Goal: Transaction & Acquisition: Purchase product/service

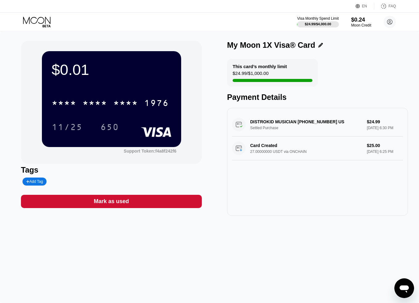
click at [294, 172] on div "DISTROKID MUSICIAN [PHONE_NUMBER] US Settled Purchase $24.99 [DATE] 6:30 PM Car…" at bounding box center [317, 162] width 181 height 108
drag, startPoint x: 263, startPoint y: 97, endPoint x: 266, endPoint y: 85, distance: 12.3
click at [264, 91] on div "This card’s monthly limit $24.99 / $1,000.00 Payment Details" at bounding box center [317, 80] width 181 height 43
click at [272, 40] on div "$0.01 * * * * * * * * * * * * 1976 11/25 650 Support Token: f4a8f242f6 Tags Add…" at bounding box center [209, 167] width 419 height 272
click at [42, 19] on icon at bounding box center [37, 22] width 29 height 11
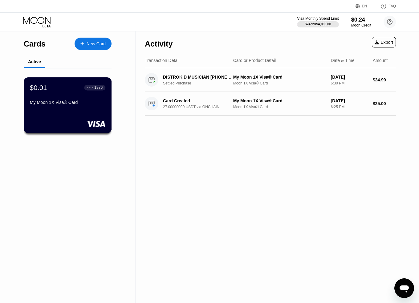
click at [58, 101] on div "$0.01 ● ● ● ● 1976 My Moon 1X Visa® Card" at bounding box center [68, 96] width 76 height 24
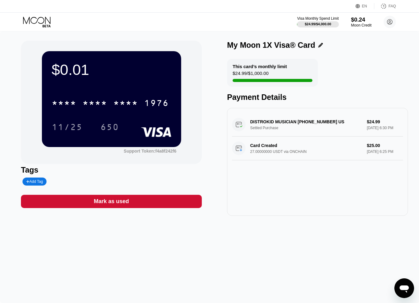
click at [362, 23] on div "Moon Credit" at bounding box center [361, 25] width 21 height 4
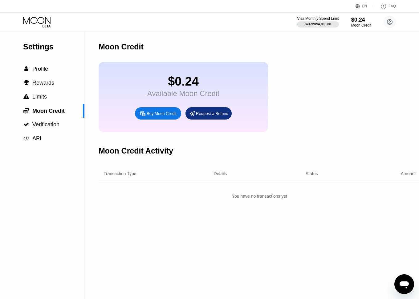
click at [140, 155] on div "Moon Credit Activity" at bounding box center [136, 150] width 75 height 9
click at [130, 84] on div "$0.24 Available Moon Credit Buy Moon Credit Request a Refund" at bounding box center [184, 97] width 170 height 70
click at [34, 68] on span "Profile" at bounding box center [40, 69] width 16 height 6
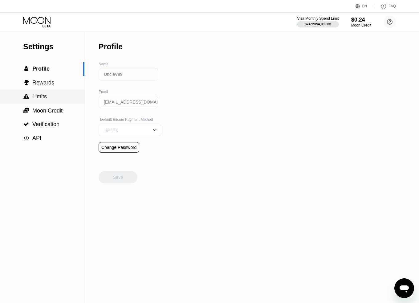
click at [49, 100] on div " Limits" at bounding box center [42, 96] width 85 height 6
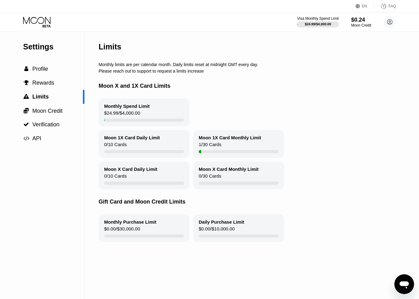
click at [138, 116] on div "$24.99 / $4,000.00" at bounding box center [122, 114] width 36 height 8
click at [46, 108] on div " Moon Credit" at bounding box center [42, 111] width 85 height 14
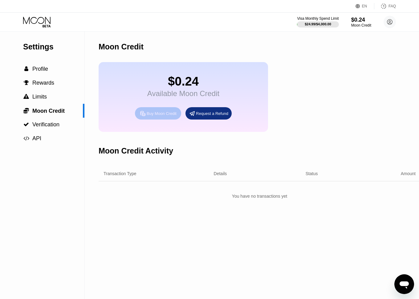
click at [159, 116] on div "Buy Moon Credit" at bounding box center [162, 113] width 30 height 5
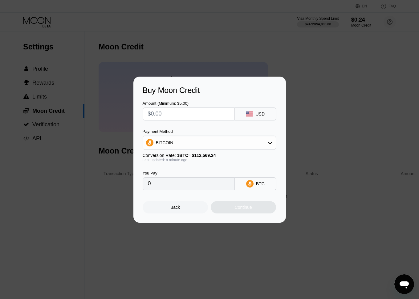
click at [187, 115] on input "text" at bounding box center [189, 114] width 82 height 12
click at [242, 141] on div "BITCOIN" at bounding box center [209, 142] width 133 height 12
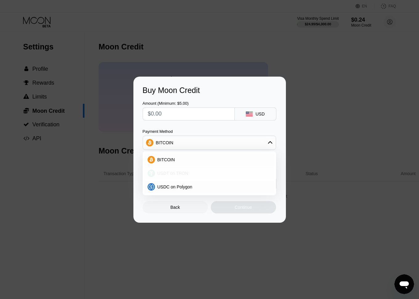
click at [176, 174] on span "USDT on TRON" at bounding box center [173, 173] width 31 height 5
type input "0.00"
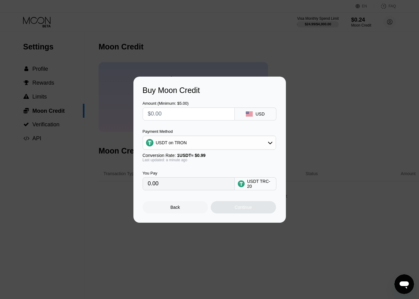
click at [233, 143] on div "USDT on TRON" at bounding box center [209, 142] width 133 height 12
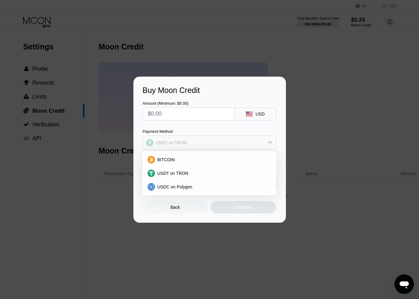
click at [233, 143] on div "USDT on TRON" at bounding box center [209, 142] width 133 height 12
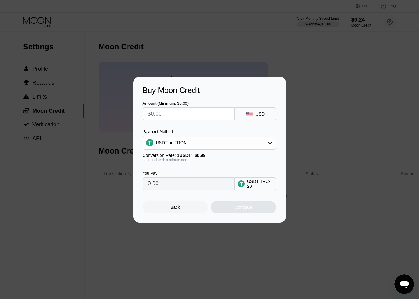
drag, startPoint x: 165, startPoint y: 188, endPoint x: 137, endPoint y: 187, distance: 28.1
click at [137, 187] on div "Buy Moon Credit Amount (Minimum: $5.00) USD Payment Method USDT on TRON Convers…" at bounding box center [210, 149] width 153 height 146
drag, startPoint x: 172, startPoint y: 110, endPoint x: 137, endPoint y: 111, distance: 35.2
click at [137, 111] on div "Buy Moon Credit Amount (Minimum: $5.00) USD Payment Method USDT on TRON Convers…" at bounding box center [210, 149] width 153 height 146
type input "$1"
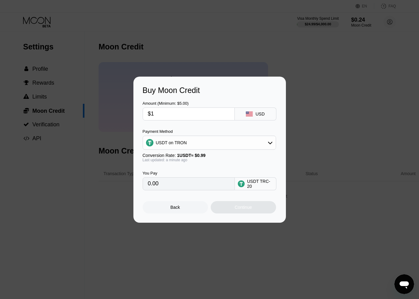
type input "1.01"
type input "$10"
type input "10.10"
type input "$10"
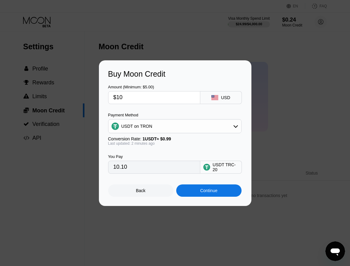
click at [205, 193] on div "Continue" at bounding box center [208, 190] width 17 height 5
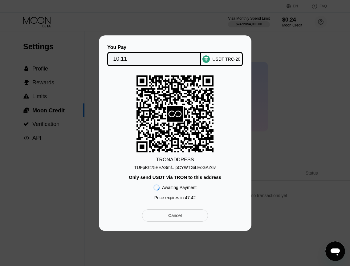
click at [171, 164] on div "TUFptGt75EEASmf...pCYWTGiLEcGAZ6v" at bounding box center [175, 166] width 82 height 7
click at [234, 140] on div "TRON ADDRESS TUFptGt75EEASmf...pCYWTGiLEcGAZ6v Only send USDT via TRON to this …" at bounding box center [175, 140] width 134 height 128
click at [220, 150] on div "TRON ADDRESS TUFptGt75EEASmf...pCYWTGiLEcGAZ6v Only send USDT via TRON to this …" at bounding box center [175, 140] width 134 height 128
drag, startPoint x: 231, startPoint y: 114, endPoint x: 231, endPoint y: 109, distance: 4.0
click at [231, 114] on div "TRON ADDRESS TUFptGt75EEASmf...pCYWTGiLEcGAZ6v Only send USDT via TRON to this …" at bounding box center [175, 140] width 134 height 128
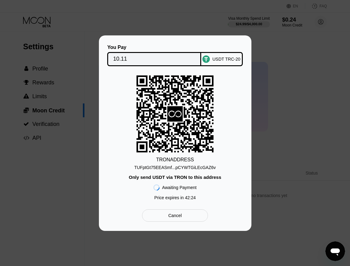
click at [221, 165] on div "TRON ADDRESS TUFptGt75EEASmf...pCYWTGiLEcGAZ6v Only send USDT via TRON to this …" at bounding box center [175, 140] width 134 height 128
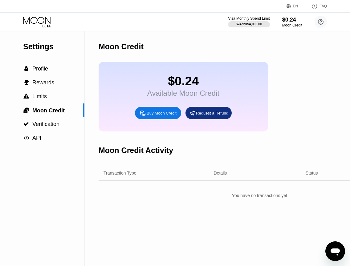
click at [115, 96] on div "$0.24 Available Moon Credit Buy Moon Credit Request a Refund" at bounding box center [184, 97] width 170 height 70
click at [288, 24] on div "Moon Credit" at bounding box center [292, 25] width 21 height 4
click at [247, 19] on div "Visa Monthly Spend Limit" at bounding box center [249, 18] width 43 height 4
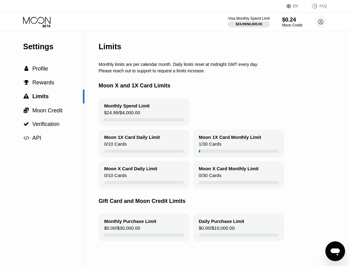
click at [117, 109] on div "Monthly Spend Limit" at bounding box center [127, 105] width 46 height 5
click at [141, 114] on div "Monthly Spend Limit $24.99 / $4,000.00" at bounding box center [144, 112] width 91 height 28
click at [50, 65] on div " Profile" at bounding box center [42, 69] width 85 height 14
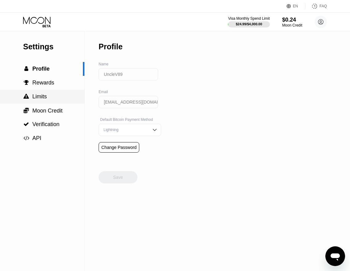
click at [43, 98] on span "Limits" at bounding box center [39, 96] width 14 height 6
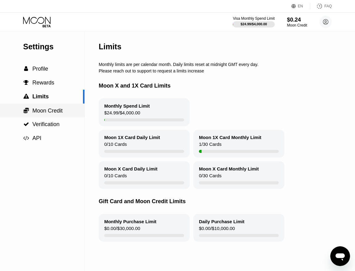
click at [47, 116] on div " Moon Credit" at bounding box center [42, 111] width 85 height 14
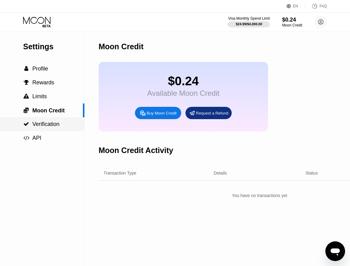
click at [48, 127] on span "Verification" at bounding box center [45, 124] width 27 height 6
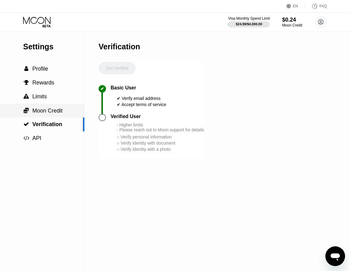
click at [50, 116] on div " Moon Credit" at bounding box center [42, 111] width 85 height 14
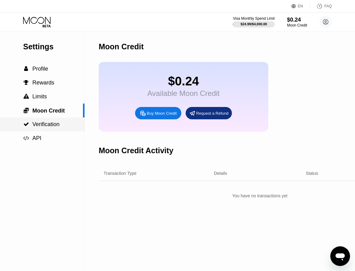
click at [48, 124] on span "Verification" at bounding box center [45, 124] width 27 height 6
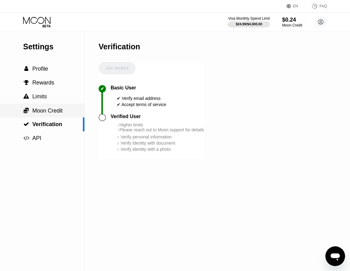
click at [56, 114] on span "Moon Credit" at bounding box center [47, 111] width 30 height 6
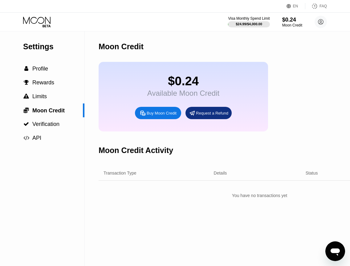
click at [182, 87] on div "$0.24" at bounding box center [183, 81] width 72 height 14
click at [298, 22] on div "$0.24" at bounding box center [292, 19] width 21 height 6
click at [294, 27] on div "Moon Credit" at bounding box center [292, 25] width 21 height 4
click at [326, 19] on circle at bounding box center [321, 22] width 12 height 12
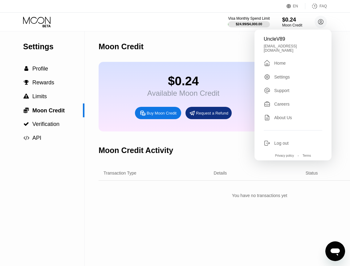
click at [238, 14] on div "Visa Monthly Spend Limit $24.99 / $4,000.00 $0.24 Moon Credit UncleV89 unclev19…" at bounding box center [175, 22] width 350 height 19
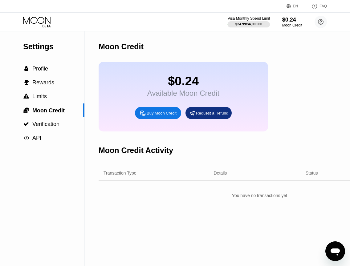
click at [239, 18] on div "Visa Monthly Spend Limit" at bounding box center [249, 18] width 43 height 4
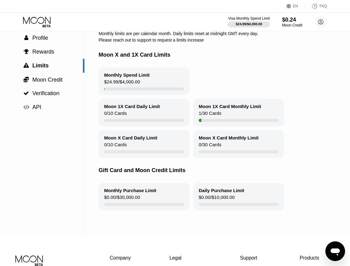
click at [225, 116] on div "Moon 1X Card Monthly Limit 1 / 30 Cards" at bounding box center [238, 113] width 91 height 28
click at [211, 117] on div "1 / 30 Cards" at bounding box center [210, 115] width 23 height 8
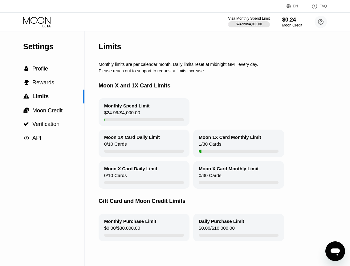
click at [38, 17] on icon at bounding box center [37, 22] width 29 height 11
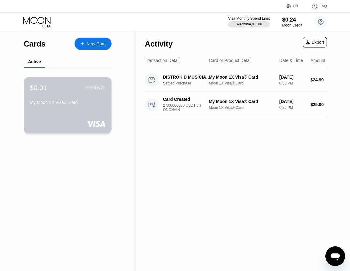
click at [52, 101] on div "My Moon 1X Visa® Card" at bounding box center [68, 102] width 76 height 5
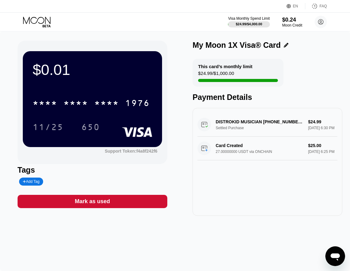
click at [131, 77] on div "$0.01" at bounding box center [93, 69] width 120 height 17
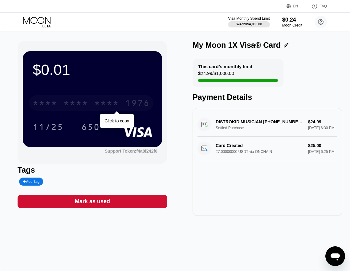
click at [130, 104] on div "1976" at bounding box center [137, 104] width 25 height 10
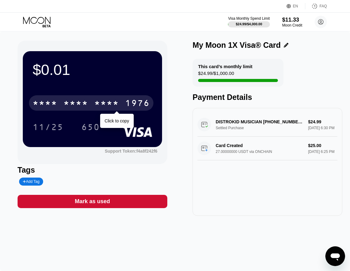
click at [71, 106] on div "* * * *" at bounding box center [76, 104] width 25 height 10
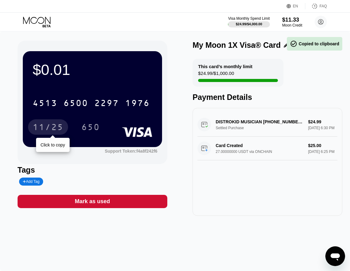
click at [55, 128] on div "11/25" at bounding box center [48, 128] width 31 height 10
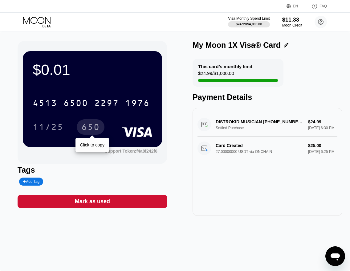
click at [84, 129] on div "650" at bounding box center [90, 128] width 19 height 10
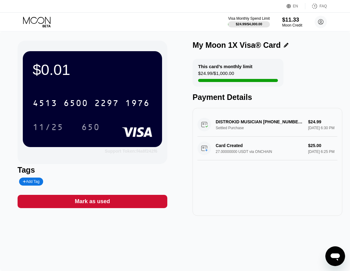
click at [126, 154] on div "Support Token: f4a8f242f6" at bounding box center [131, 151] width 53 height 5
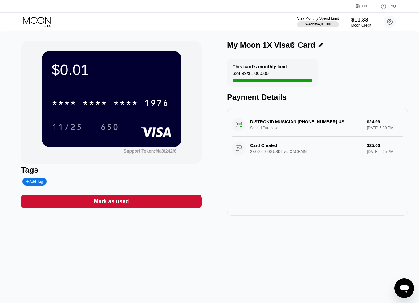
click at [175, 101] on div "$0.01 * * * * * * * * * * * * 1976 11/25 650" at bounding box center [111, 99] width 139 height 96
click at [155, 103] on div "1976" at bounding box center [156, 104] width 25 height 10
click at [159, 153] on div "Support Token: f4a8f242f6" at bounding box center [150, 151] width 53 height 5
click at [115, 85] on div "$0.01 4513 6500 2297 1976 11/25 650" at bounding box center [111, 99] width 139 height 96
click at [355, 17] on div "$11.33" at bounding box center [361, 19] width 21 height 6
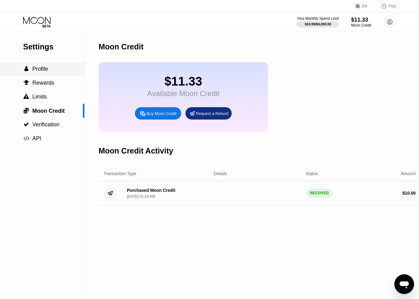
click at [48, 72] on span "Profile" at bounding box center [40, 69] width 16 height 6
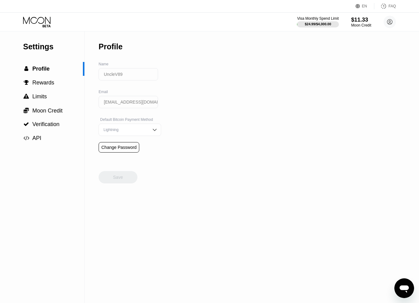
click at [152, 133] on img at bounding box center [155, 130] width 6 height 6
click at [153, 134] on div "Lightning" at bounding box center [130, 130] width 63 height 12
click at [45, 82] on span "Rewards" at bounding box center [43, 83] width 22 height 6
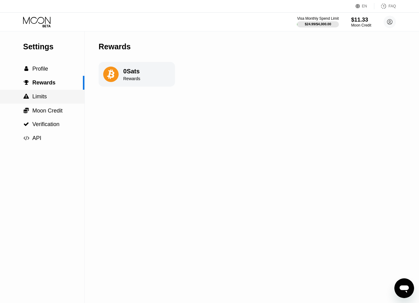
click at [37, 97] on span "Limits" at bounding box center [39, 96] width 14 height 6
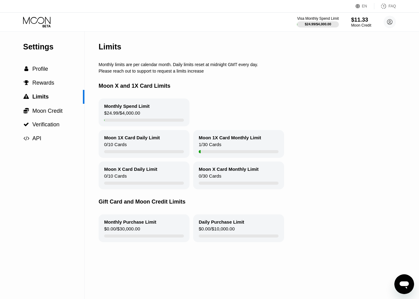
click at [143, 114] on div "Monthly Spend Limit $24.99 / $4,000.00" at bounding box center [144, 112] width 91 height 28
click at [232, 153] on div at bounding box center [239, 151] width 80 height 3
click at [215, 148] on div "1 / 30 Cards" at bounding box center [210, 146] width 23 height 8
click at [242, 145] on div "Moon 1X Card Monthly Limit 1 / 30 Cards" at bounding box center [238, 144] width 91 height 28
click at [63, 114] on span "Moon Credit" at bounding box center [47, 111] width 30 height 6
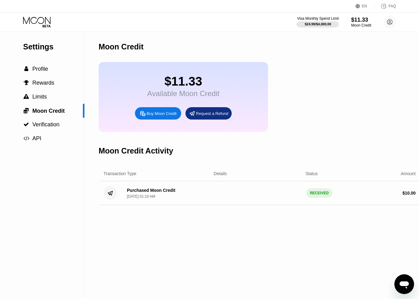
click at [195, 83] on div "$11.33" at bounding box center [183, 81] width 72 height 14
click at [355, 22] on circle at bounding box center [390, 22] width 12 height 12
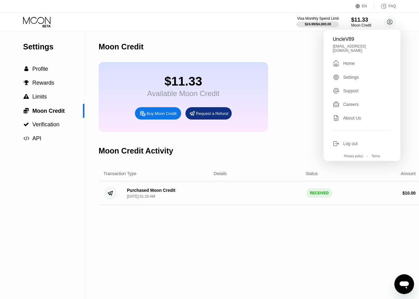
click at [352, 75] on div "Settings" at bounding box center [352, 77] width 16 height 5
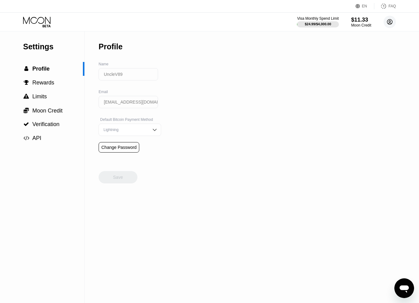
click at [355, 24] on icon at bounding box center [390, 21] width 5 height 5
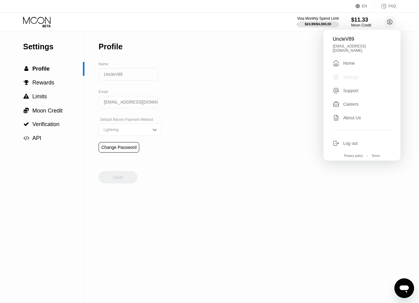
click at [347, 75] on div "Settings" at bounding box center [352, 77] width 16 height 5
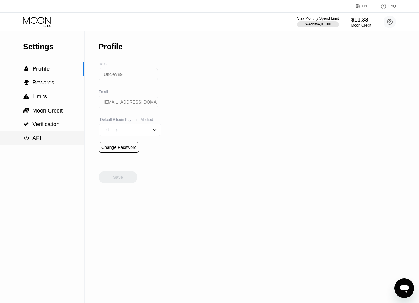
click at [41, 136] on div " API" at bounding box center [42, 138] width 85 height 6
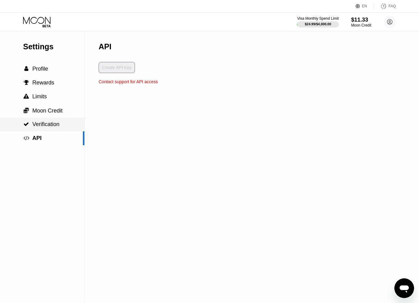
click at [49, 125] on span "Verification" at bounding box center [45, 124] width 27 height 6
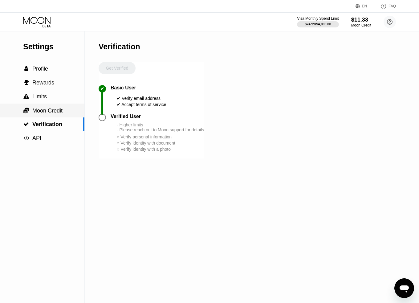
click at [49, 114] on span "Moon Credit" at bounding box center [47, 111] width 30 height 6
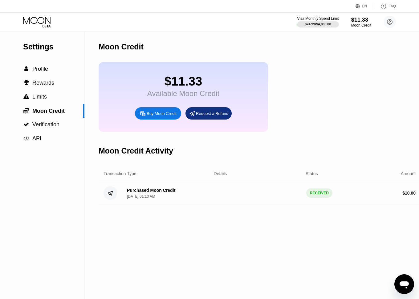
click at [53, 44] on div "Settings" at bounding box center [53, 46] width 61 height 9
click at [46, 59] on div "Settings  Profile  Rewards  Limits  Moon Credit  Verification  API" at bounding box center [42, 88] width 85 height 114
click at [45, 63] on div "Settings  Profile  Rewards  Limits  Moon Credit  Verification  API" at bounding box center [42, 88] width 85 height 114
click at [44, 66] on div " Profile" at bounding box center [42, 69] width 85 height 14
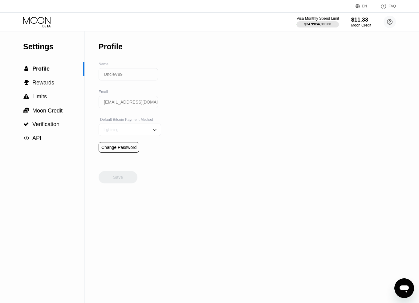
click at [304, 19] on div "Visa Monthly Spend Limit" at bounding box center [318, 18] width 43 height 4
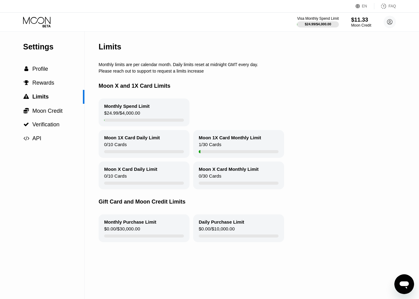
click at [121, 118] on div "$24.99 / $4,000.00" at bounding box center [122, 114] width 36 height 8
click at [226, 145] on div "Moon 1X Card Monthly Limit 1 / 30 Cards" at bounding box center [238, 144] width 91 height 28
click at [355, 21] on div "$11.33" at bounding box center [362, 20] width 20 height 6
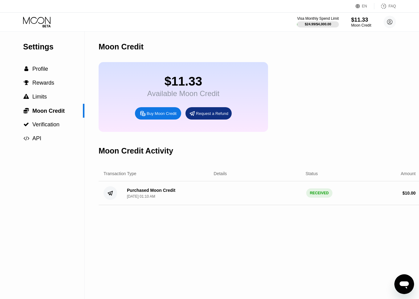
click at [199, 181] on div "Transaction Type Details Status Amount" at bounding box center [260, 173] width 322 height 15
click at [170, 192] on div "Purchased Moon Credit" at bounding box center [151, 190] width 48 height 5
click at [332, 205] on div "Purchased Moon Credit Sep 25, 2025, 01:10 AM RECEIVED $ 10.00" at bounding box center [260, 193] width 322 height 24
click at [313, 197] on div "RECEIVED" at bounding box center [320, 192] width 26 height 9
click at [41, 71] on span "Profile" at bounding box center [40, 69] width 16 height 6
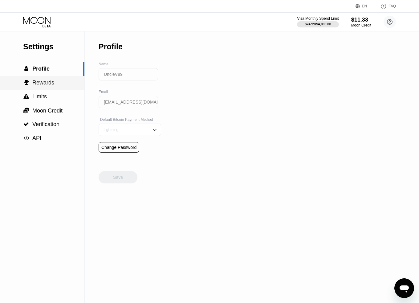
click at [44, 76] on div " Profile" at bounding box center [42, 69] width 85 height 14
click at [42, 83] on span "Rewards" at bounding box center [43, 83] width 22 height 6
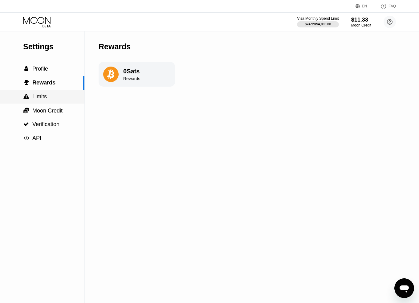
click at [50, 99] on div " Limits" at bounding box center [42, 96] width 85 height 6
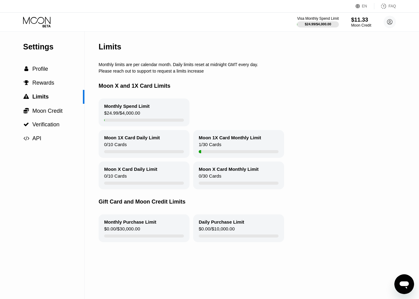
click at [139, 109] on div "Monthly Spend Limit" at bounding box center [127, 105] width 46 height 5
click at [43, 109] on span "Moon Credit" at bounding box center [47, 111] width 30 height 6
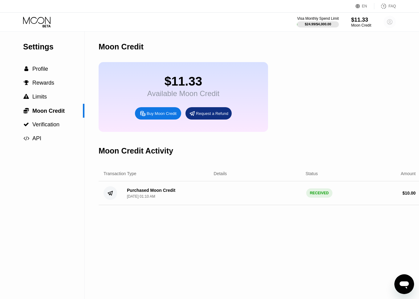
click at [355, 27] on circle at bounding box center [390, 22] width 12 height 12
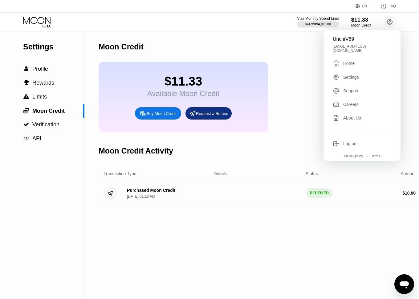
click at [355, 9] on icon at bounding box center [384, 6] width 6 height 6
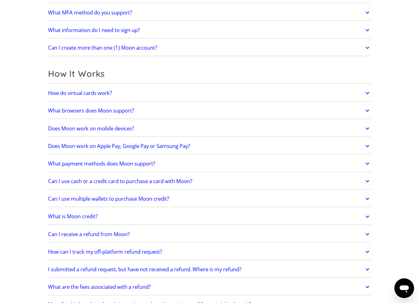
scroll to position [123, 0]
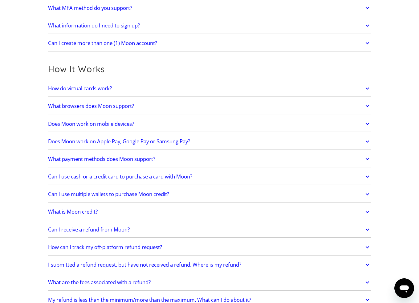
click at [364, 139] on icon at bounding box center [367, 141] width 7 height 11
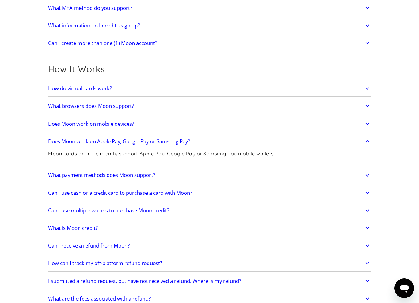
click at [365, 174] on icon at bounding box center [367, 175] width 7 height 11
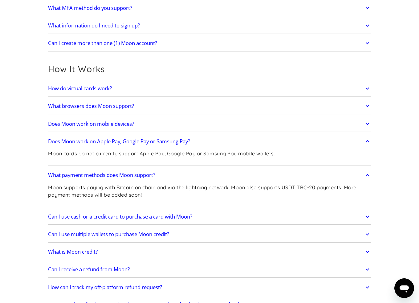
click at [366, 175] on icon at bounding box center [368, 175] width 4 height 2
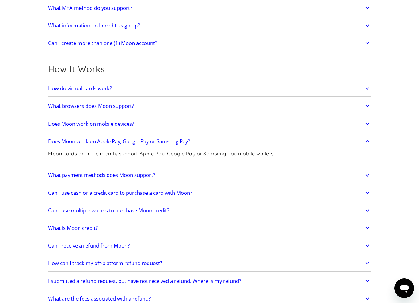
click at [371, 192] on icon at bounding box center [367, 193] width 7 height 11
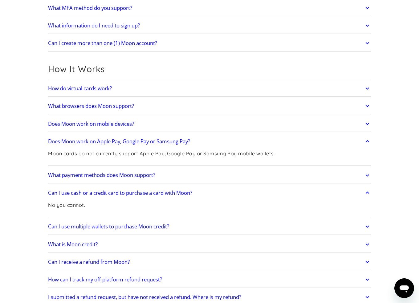
click at [370, 192] on icon at bounding box center [367, 193] width 7 height 11
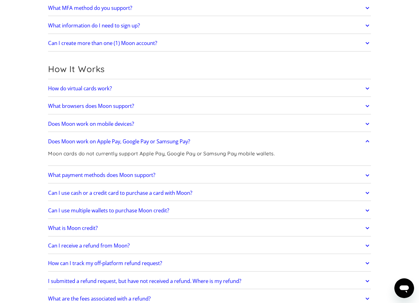
click at [364, 203] on div "Can I use multiple wallets to purchase Moon credit? This depends on your paymen…" at bounding box center [209, 211] width 323 height 16
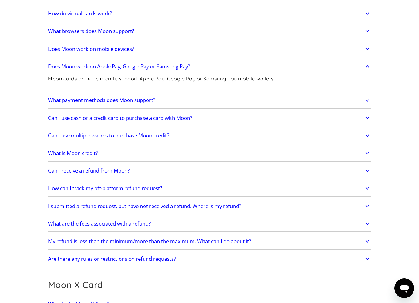
scroll to position [247, 0]
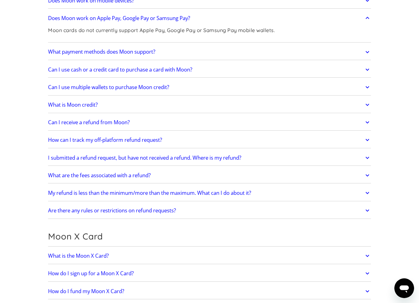
click at [367, 122] on icon at bounding box center [367, 122] width 7 height 11
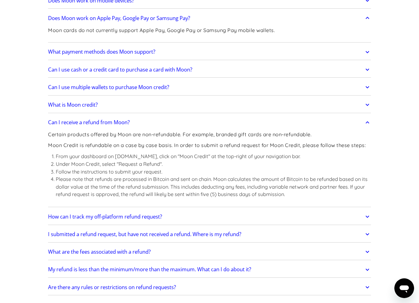
click at [368, 122] on icon at bounding box center [367, 122] width 7 height 11
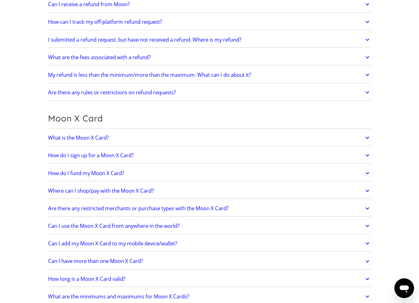
scroll to position [401, 0]
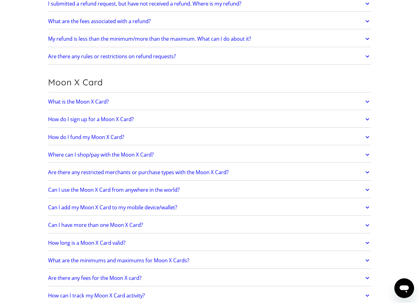
click at [261, 122] on link "How do I sign up for a Moon X Card?" at bounding box center [209, 119] width 323 height 13
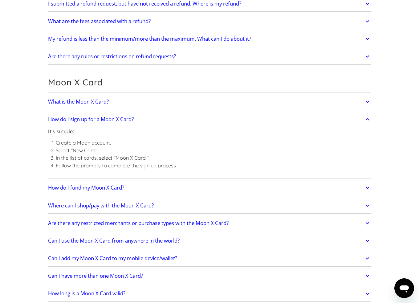
click at [214, 116] on link "How do I sign up for a Moon X Card?" at bounding box center [209, 119] width 323 height 13
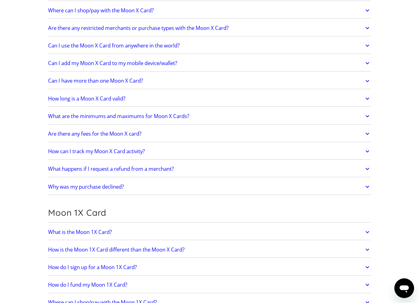
scroll to position [555, 0]
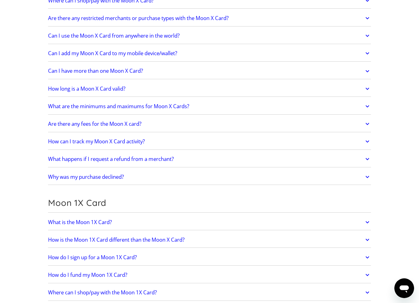
click at [144, 175] on link "Why was my purchase declined?" at bounding box center [209, 177] width 323 height 13
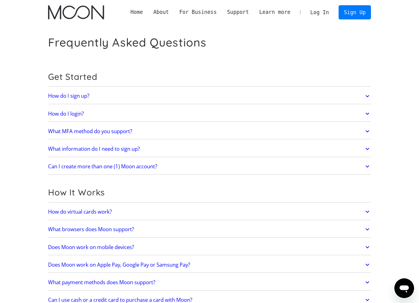
click at [91, 18] on img "home" at bounding box center [76, 12] width 56 height 14
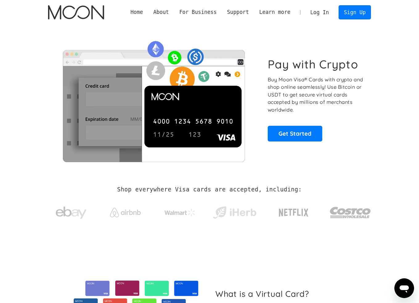
click at [320, 10] on link "Log In" at bounding box center [319, 13] width 29 height 14
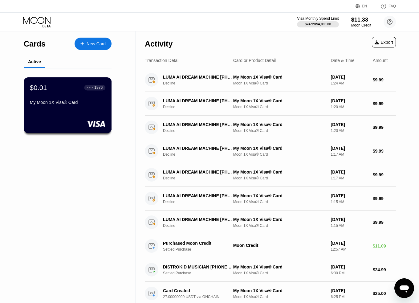
click at [45, 103] on div "My Moon 1X Visa® Card" at bounding box center [68, 102] width 76 height 5
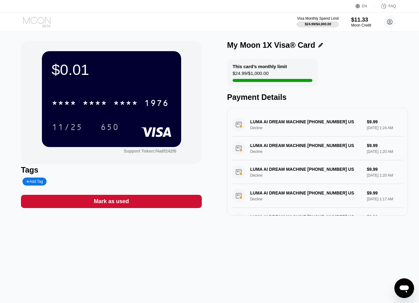
click at [43, 17] on icon at bounding box center [37, 22] width 29 height 11
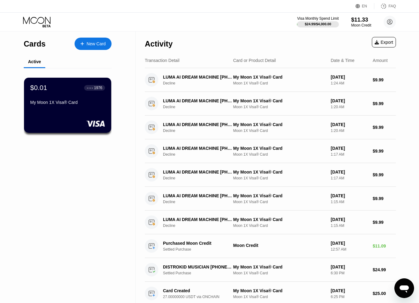
click at [37, 39] on div "Cards" at bounding box center [35, 43] width 22 height 9
drag, startPoint x: 35, startPoint y: 43, endPoint x: 107, endPoint y: 44, distance: 72.2
click at [36, 43] on div "Cards" at bounding box center [35, 43] width 22 height 9
click at [92, 43] on div "New Card" at bounding box center [96, 43] width 19 height 5
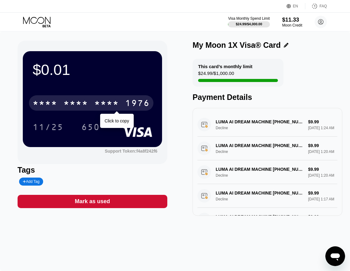
click at [110, 104] on div "* * * *" at bounding box center [106, 104] width 25 height 10
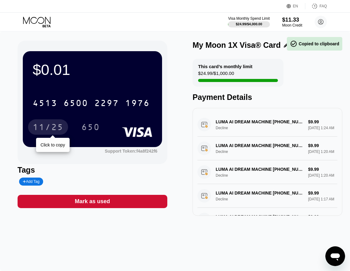
click at [48, 130] on div "11/25" at bounding box center [48, 128] width 31 height 10
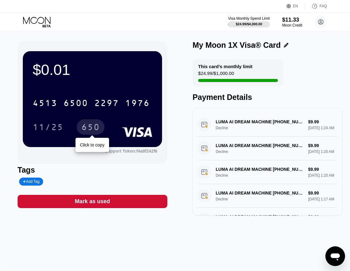
click at [93, 125] on div "650" at bounding box center [90, 128] width 19 height 10
